Goal: Information Seeking & Learning: Learn about a topic

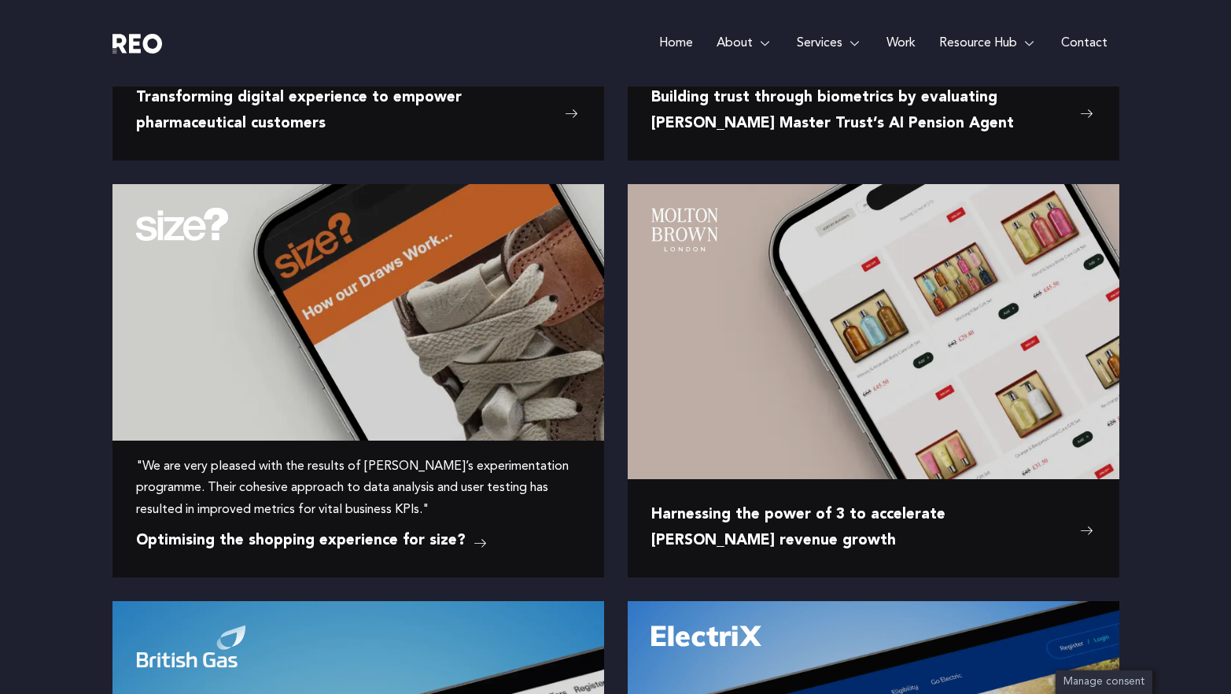
scroll to position [617, 0]
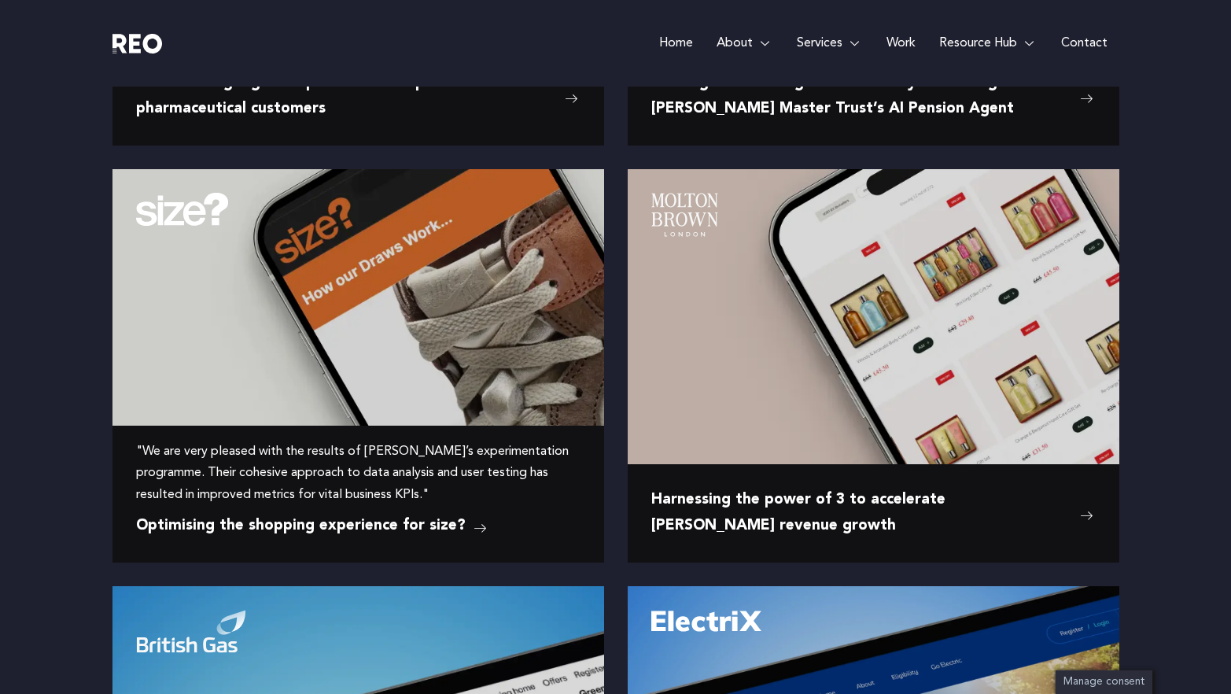
click at [542, 336] on img at bounding box center [358, 271] width 492 height 205
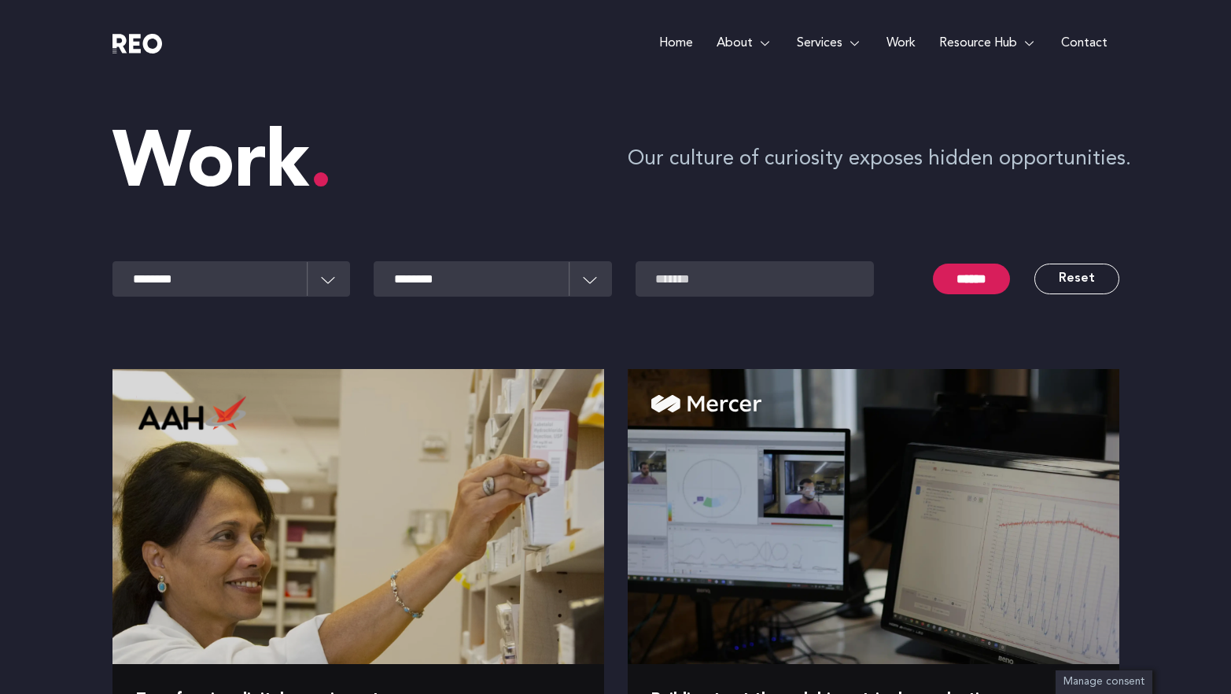
scroll to position [617, 0]
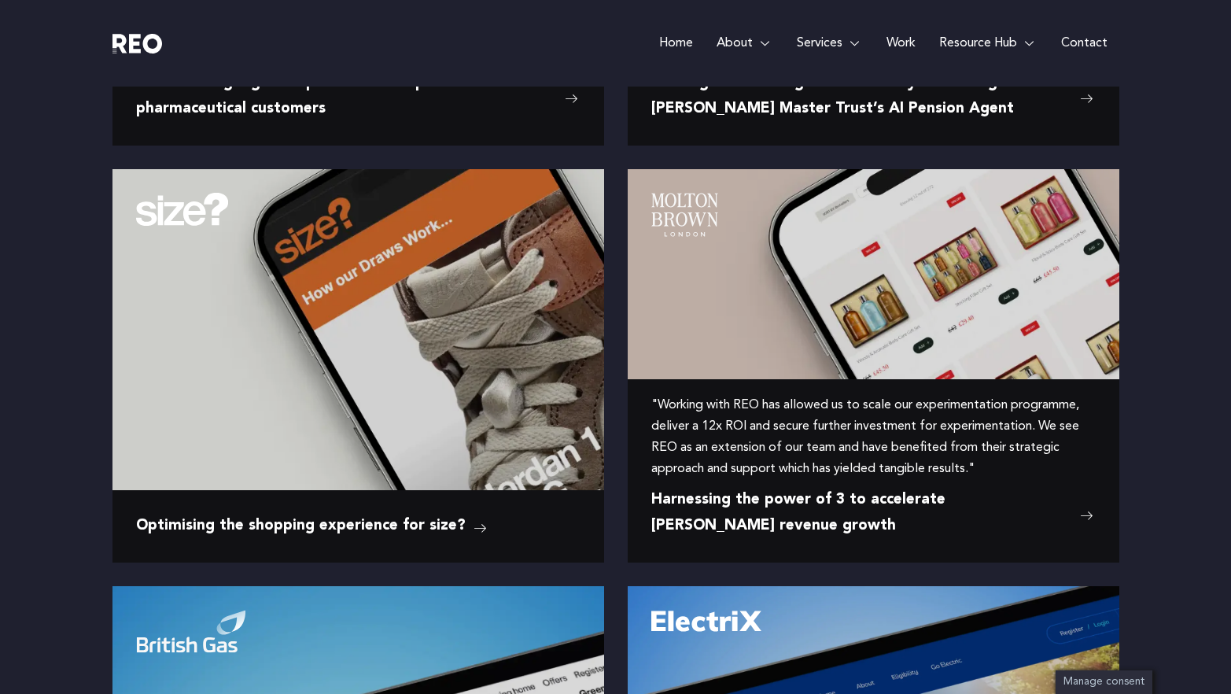
click at [764, 329] on img at bounding box center [874, 271] width 492 height 205
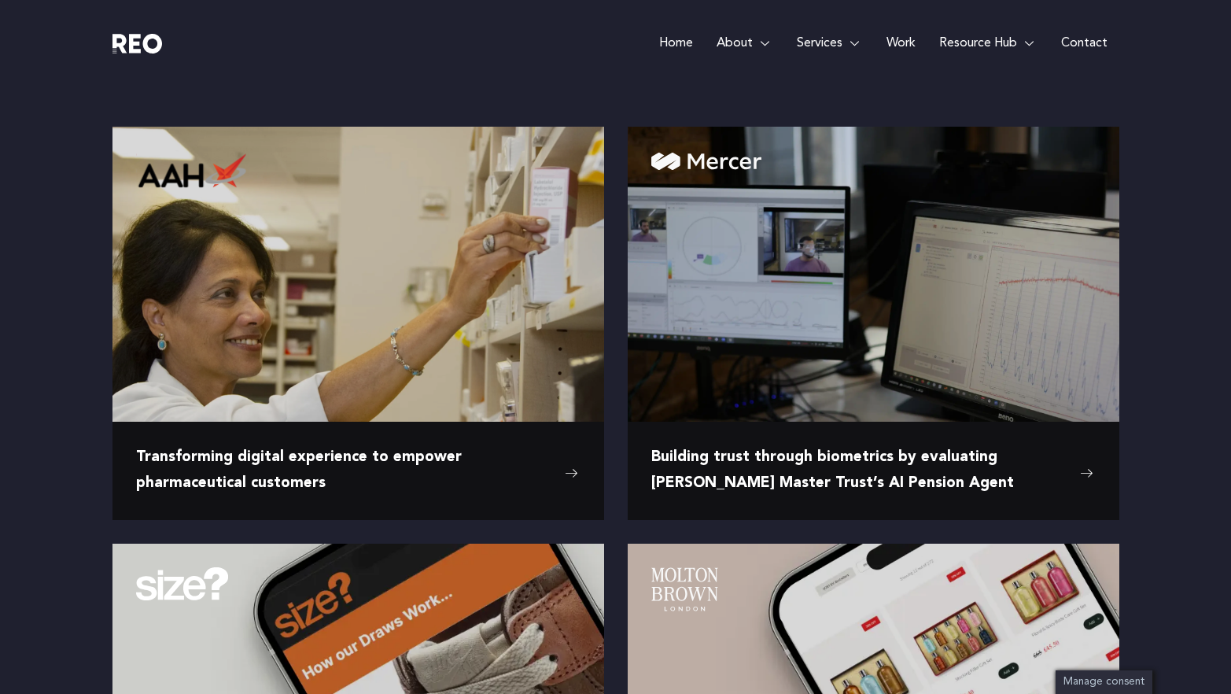
scroll to position [213, 0]
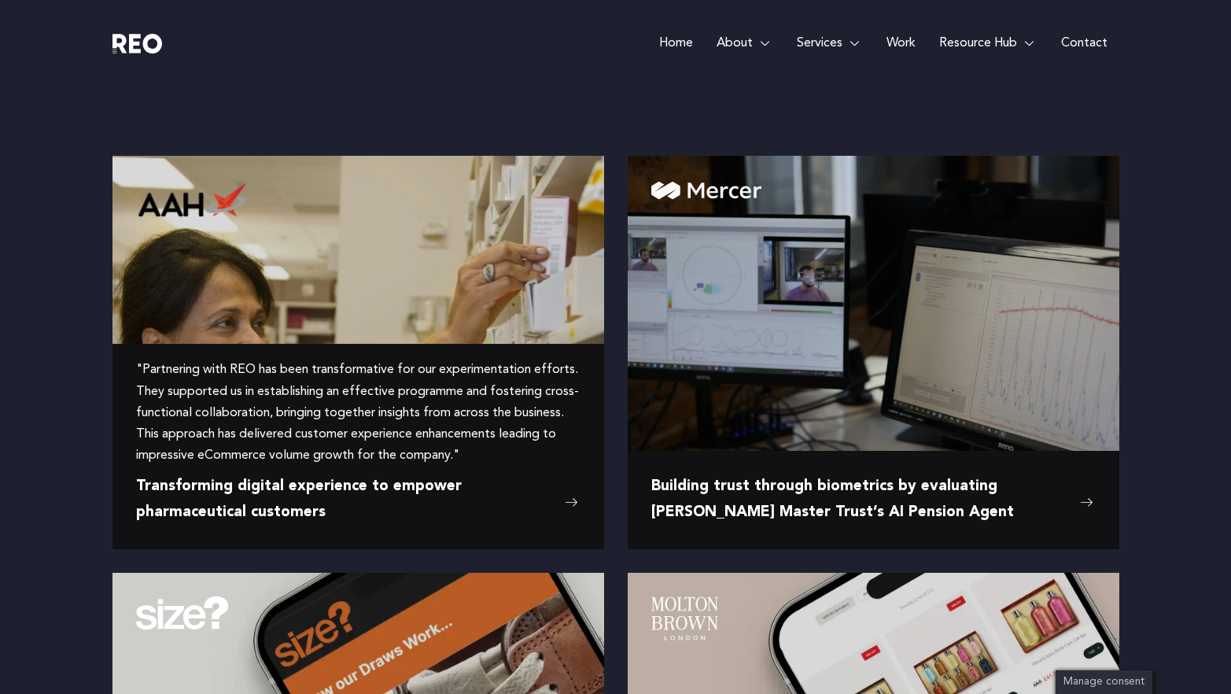
click at [444, 308] on img at bounding box center [358, 284] width 492 height 256
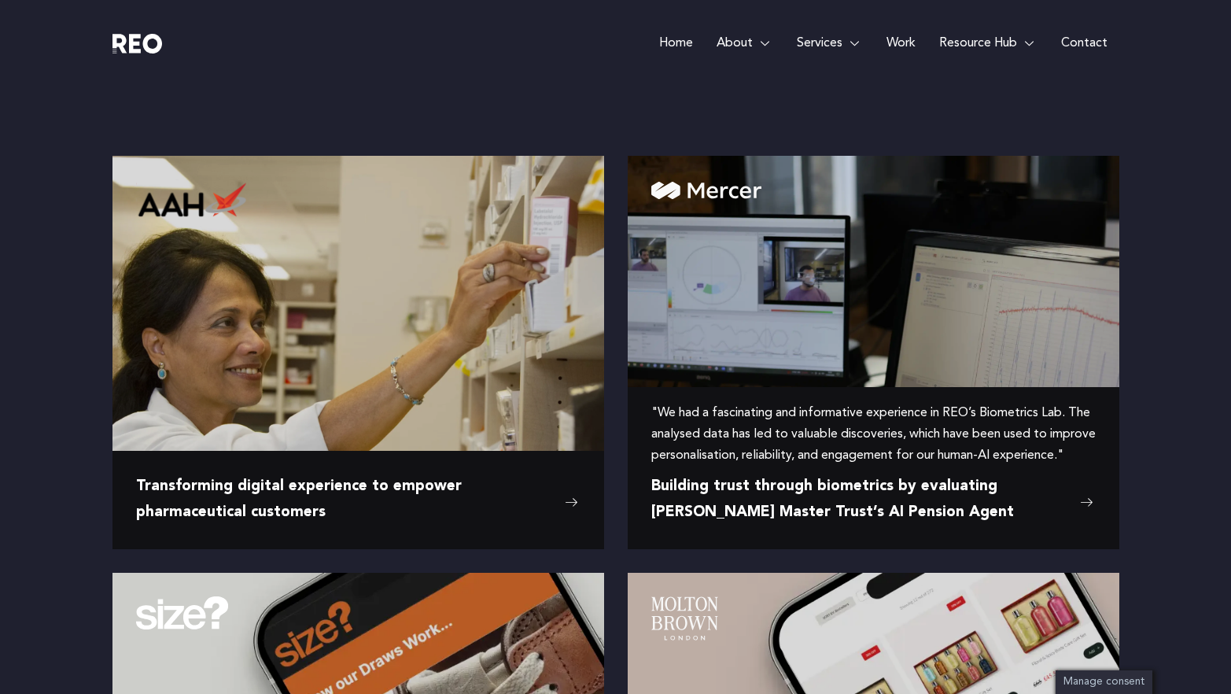
click at [741, 314] on img at bounding box center [874, 310] width 492 height 309
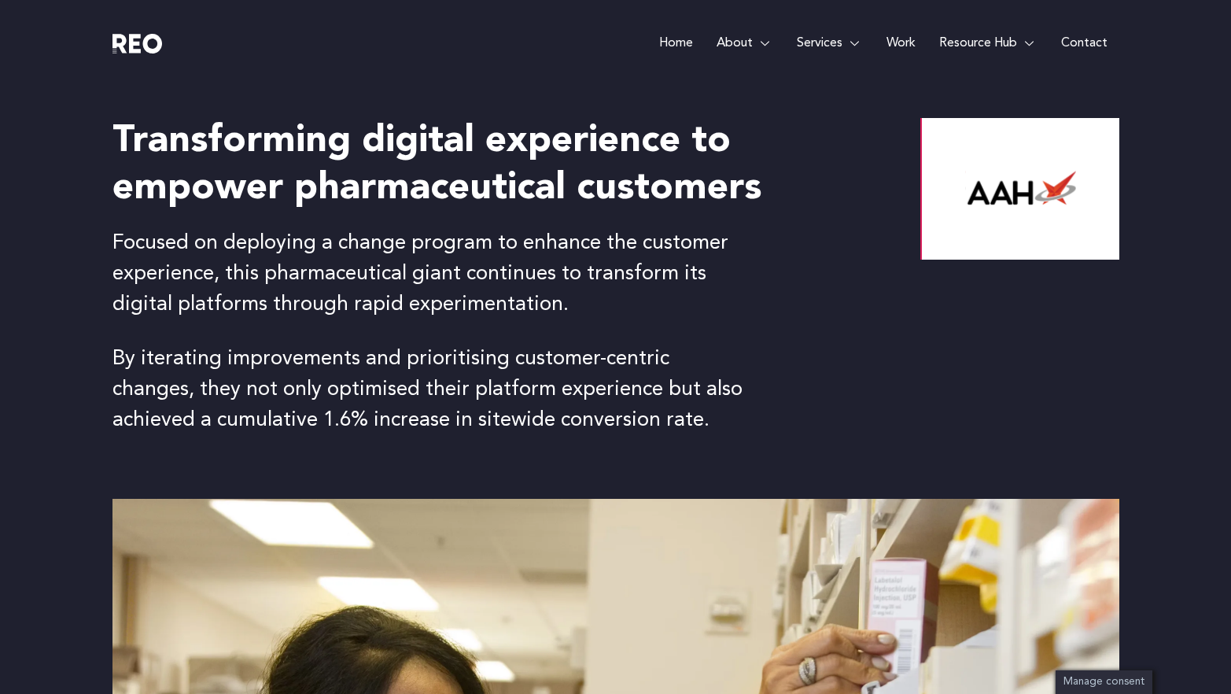
click at [812, 437] on div "Transforming digital experience to empower pharmaceutical customers Focused on …" at bounding box center [615, 293] width 1007 height 412
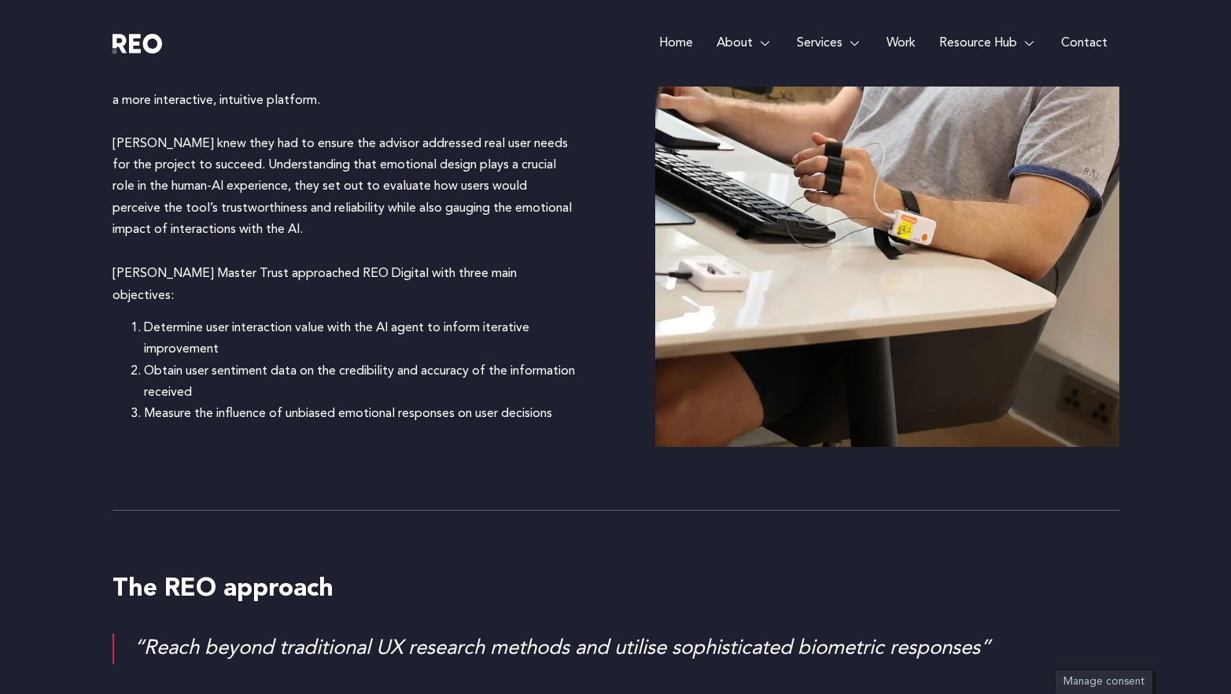
scroll to position [1564, 0]
